Goal: Transaction & Acquisition: Purchase product/service

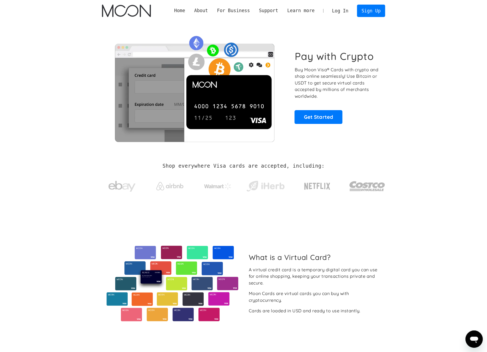
click at [340, 12] on link "Log In" at bounding box center [339, 11] width 25 height 12
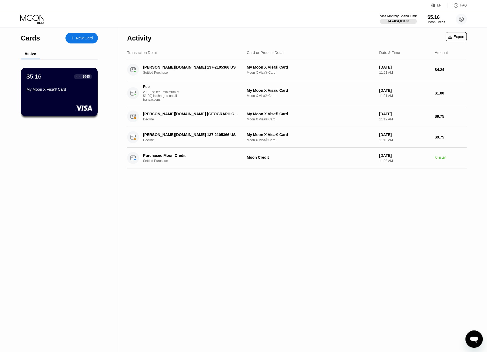
drag, startPoint x: 214, startPoint y: 196, endPoint x: 215, endPoint y: 193, distance: 3.0
click at [214, 196] on div "Activity Export Transaction Detail Card or Product Detail Date & Time Amount SH…" at bounding box center [297, 189] width 356 height 325
click at [436, 18] on div "$5.16" at bounding box center [436, 17] width 18 height 6
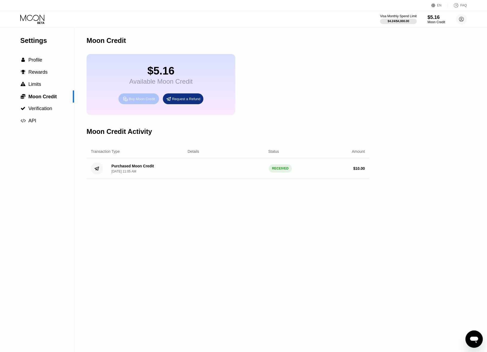
click at [142, 101] on div "Buy Moon Credit" at bounding box center [142, 99] width 26 height 5
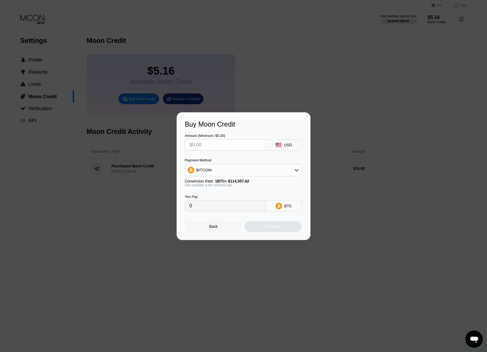
click at [228, 147] on input "text" at bounding box center [225, 145] width 72 height 11
click at [291, 146] on div "USD" at bounding box center [288, 145] width 8 height 4
click at [248, 145] on input "text" at bounding box center [225, 145] width 72 height 11
type input "$9"
type input "0.00007857"
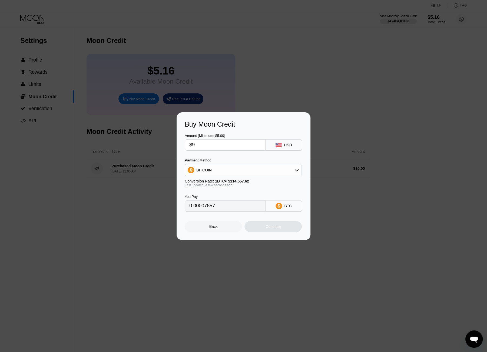
type input "$95"
type input "0.00082928"
type input "$95"
click at [246, 178] on div "Payment Method BITCOIN Conversion Rate: 1 BTC ≈ $114,557.62 Last updated: a few…" at bounding box center [243, 172] width 117 height 29
click at [250, 174] on div "BITCOIN" at bounding box center [243, 170] width 116 height 11
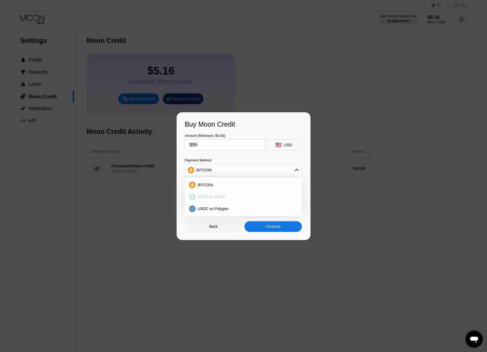
click at [230, 195] on div "USDT on TRON" at bounding box center [246, 197] width 102 height 4
type input "95.96"
click at [268, 226] on div "Continue" at bounding box center [272, 227] width 15 height 4
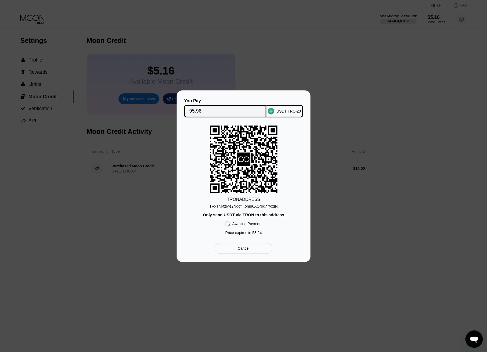
click at [268, 209] on div "TRON ADDRESS TRxTNkfzMe2Nqgf...omp6XQroc77yxgR Only send USDT via TRON to this …" at bounding box center [244, 182] width 118 height 112
click at [269, 207] on div "TRxTNkfzMe2Nqgf...omp6XQroc77yxgR" at bounding box center [243, 206] width 68 height 4
click at [281, 138] on div "TRON ADDRESS TRxTNkfzMe2Nqgf...omp6XQroc77yxgR Only send USDT via TRON to this …" at bounding box center [244, 182] width 118 height 112
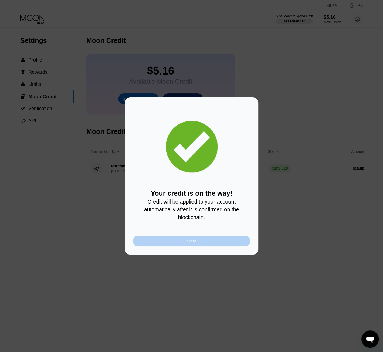
click at [214, 240] on div "Close" at bounding box center [192, 241] width 118 height 11
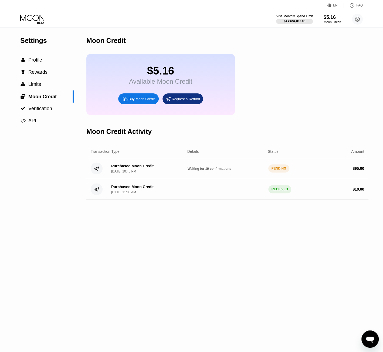
click at [244, 232] on div "Moon Credit $5.16 Available Moon Credit Buy Moon Credit Request a Refund Moon C…" at bounding box center [227, 189] width 282 height 325
click at [276, 241] on div "Moon Credit $5.16 Available Moon Credit Buy Moon Credit Request a Refund Moon C…" at bounding box center [227, 189] width 282 height 325
click at [203, 222] on div "Moon Credit $5.16 Available Moon Credit Buy Moon Credit Request a Refund Moon C…" at bounding box center [227, 189] width 282 height 325
click at [220, 233] on div "Moon Credit $5.16 Available Moon Credit Buy Moon Credit Request a Refund Moon C…" at bounding box center [227, 189] width 282 height 325
click at [295, 81] on div "$5.16 Available Moon Credit Buy Moon Credit Request a Refund" at bounding box center [227, 84] width 282 height 61
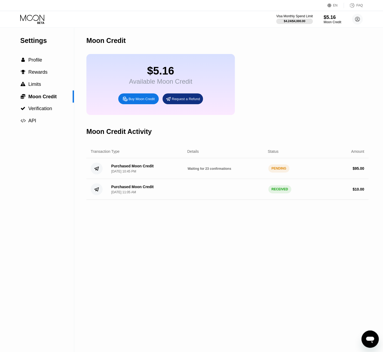
click at [251, 35] on div "Moon Credit" at bounding box center [227, 40] width 282 height 27
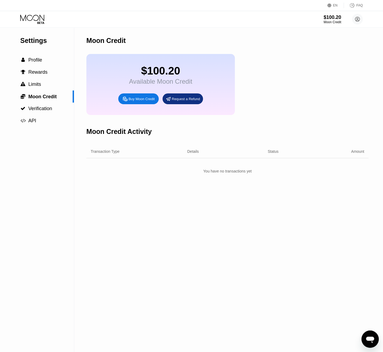
drag, startPoint x: 235, startPoint y: 217, endPoint x: 149, endPoint y: 159, distance: 103.7
click at [235, 217] on div "Moon Credit $100.20 Available Moon Credit Buy Moon Credit Request a Refund Moon…" at bounding box center [227, 189] width 282 height 325
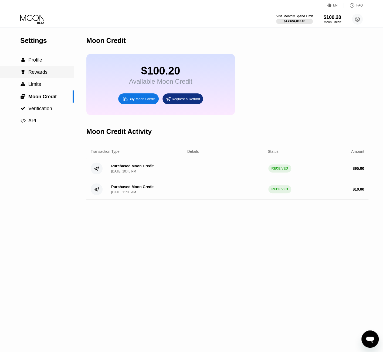
click at [43, 74] on span "Rewards" at bounding box center [37, 71] width 19 height 5
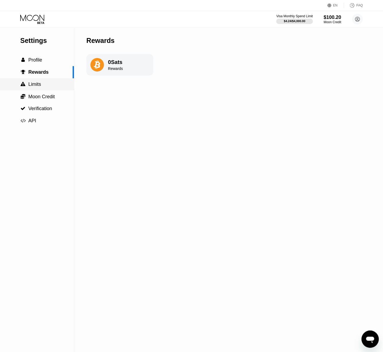
click at [41, 83] on span "Limits" at bounding box center [34, 84] width 13 height 5
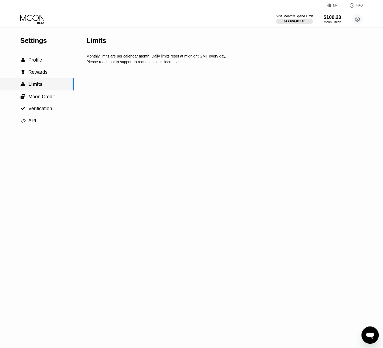
click at [39, 96] on span "Moon Credit" at bounding box center [41, 96] width 26 height 5
